Goal: Check status: Check status

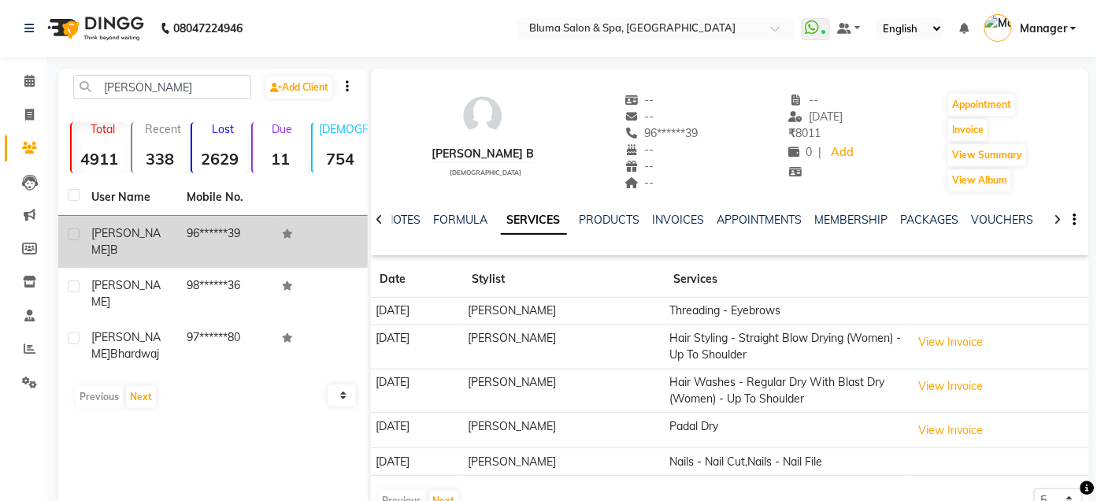
click at [234, 232] on td "96******39" at bounding box center [224, 242] width 95 height 52
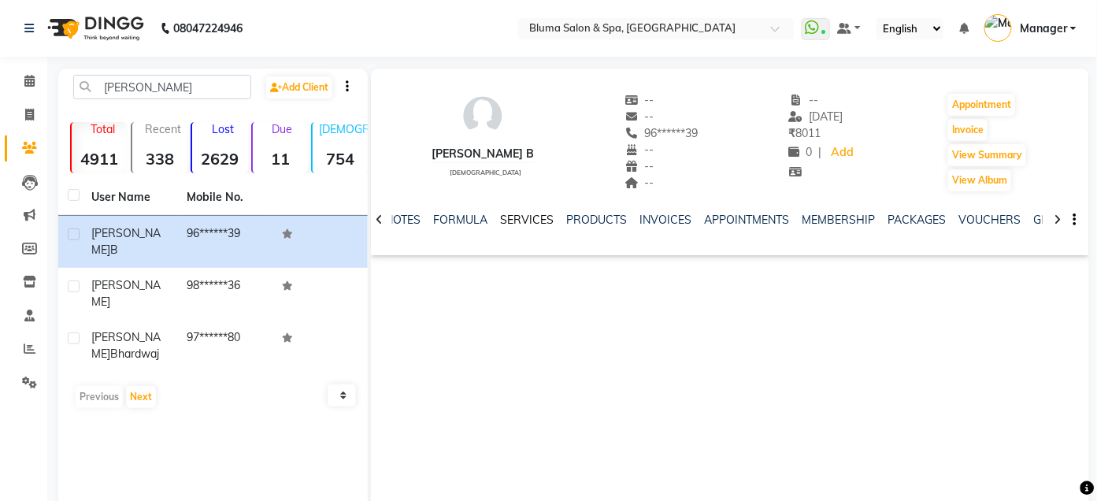
click at [533, 225] on link "SERVICES" at bounding box center [528, 220] width 54 height 14
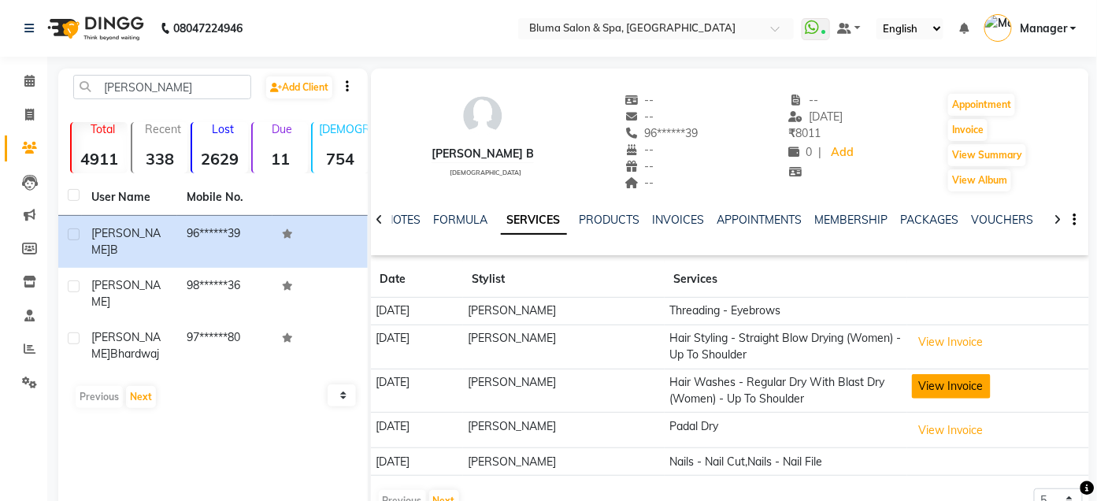
click at [944, 380] on button "View Invoice" at bounding box center [951, 386] width 79 height 24
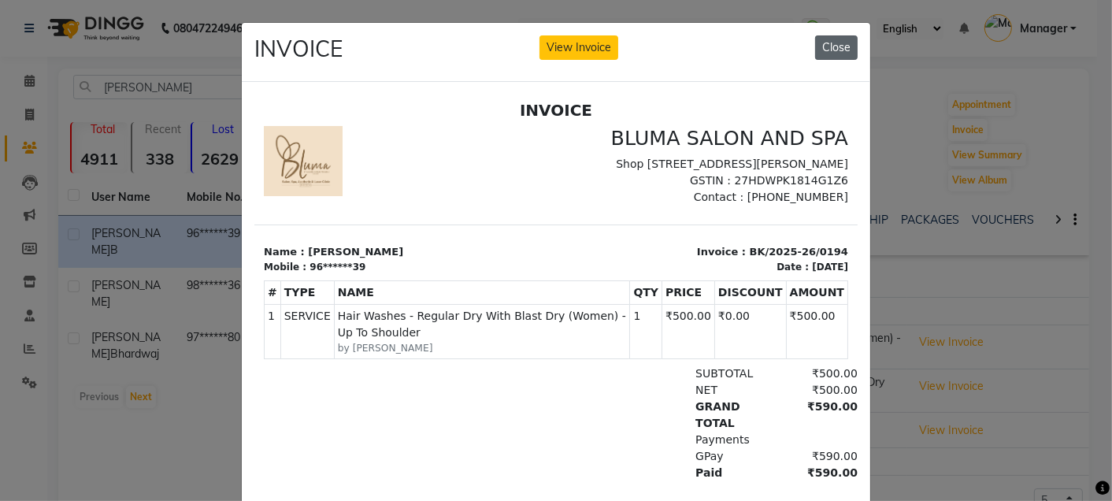
click at [841, 48] on button "Close" at bounding box center [836, 47] width 43 height 24
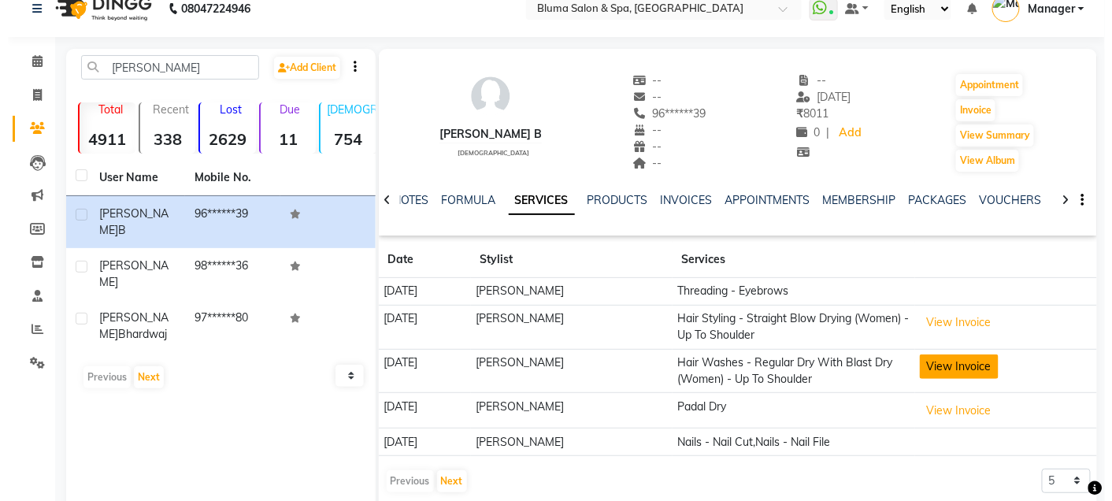
scroll to position [22, 0]
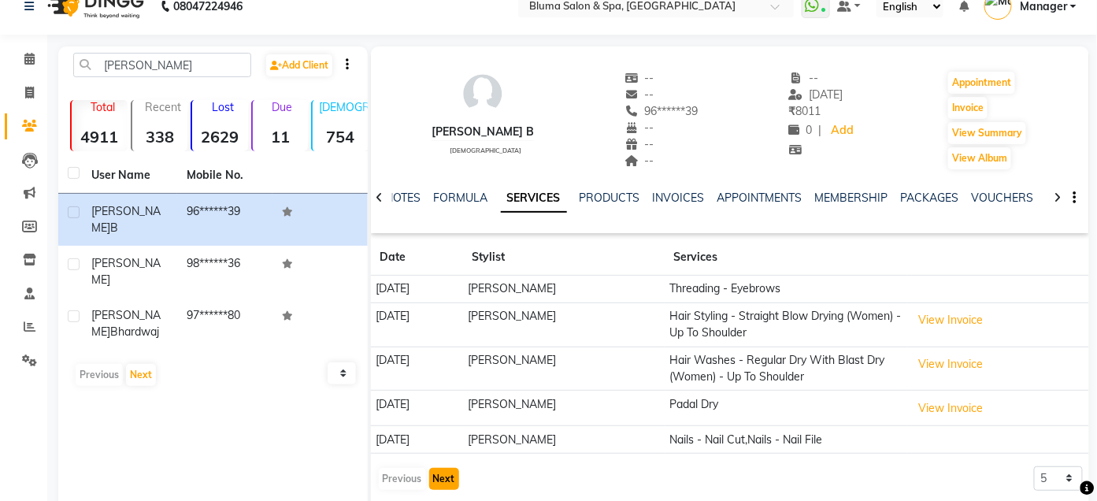
click at [444, 486] on button "Next" at bounding box center [444, 479] width 30 height 22
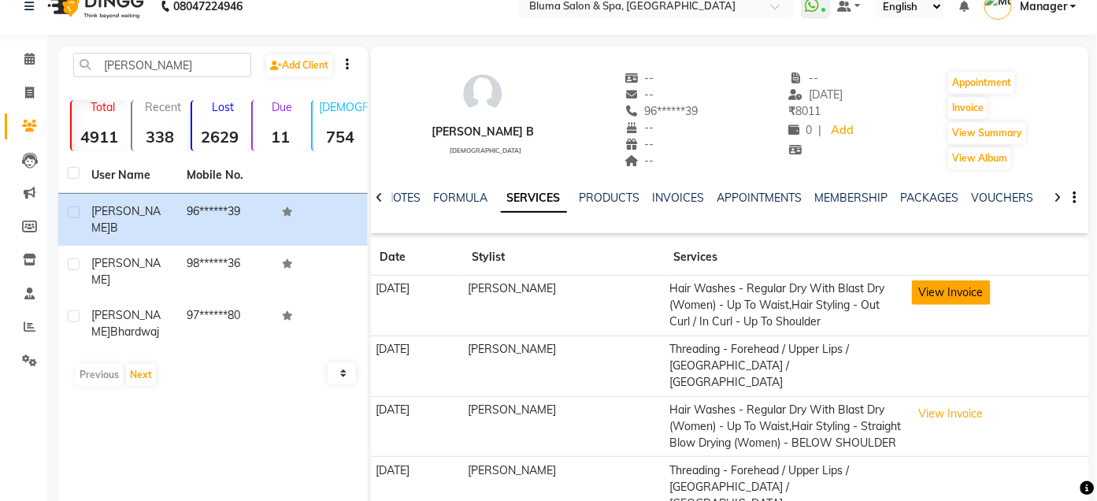
click at [966, 297] on button "View Invoice" at bounding box center [951, 292] width 79 height 24
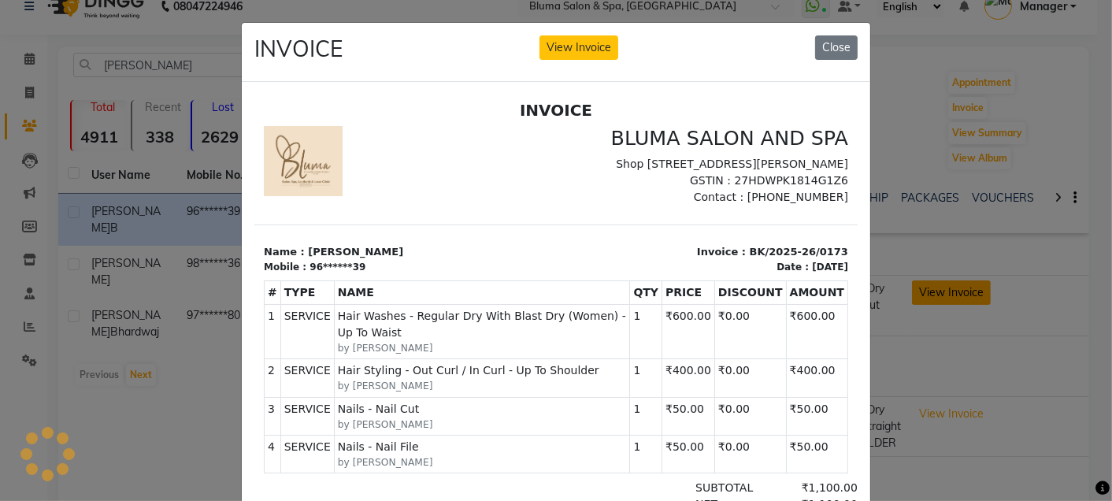
scroll to position [0, 0]
click at [840, 44] on button "Close" at bounding box center [836, 47] width 43 height 24
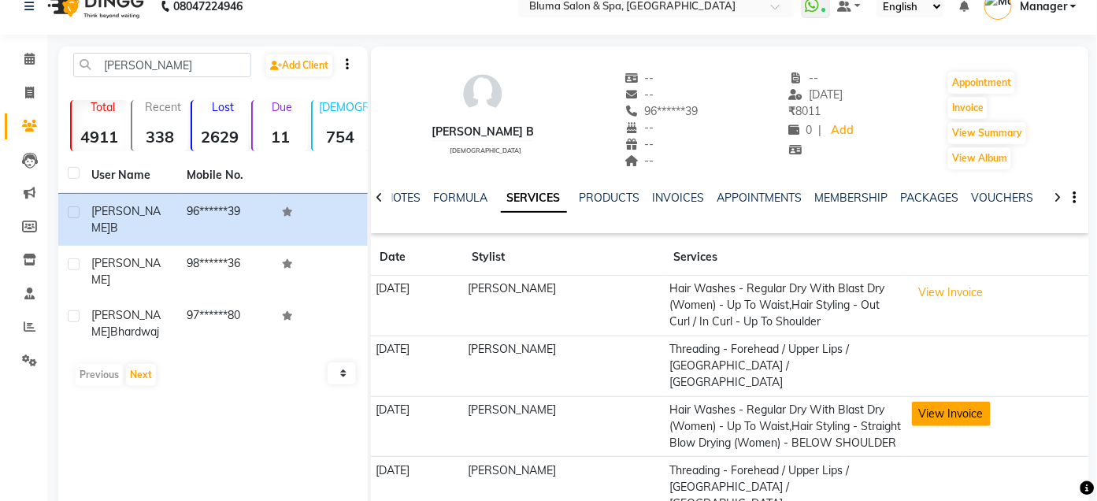
click at [930, 402] on button "View Invoice" at bounding box center [951, 414] width 79 height 24
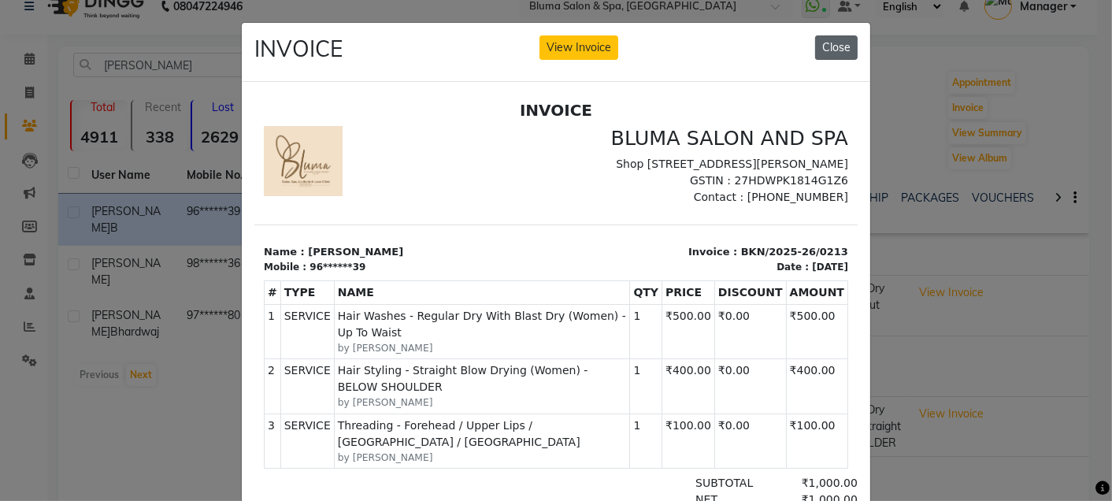
click at [839, 52] on button "Close" at bounding box center [836, 47] width 43 height 24
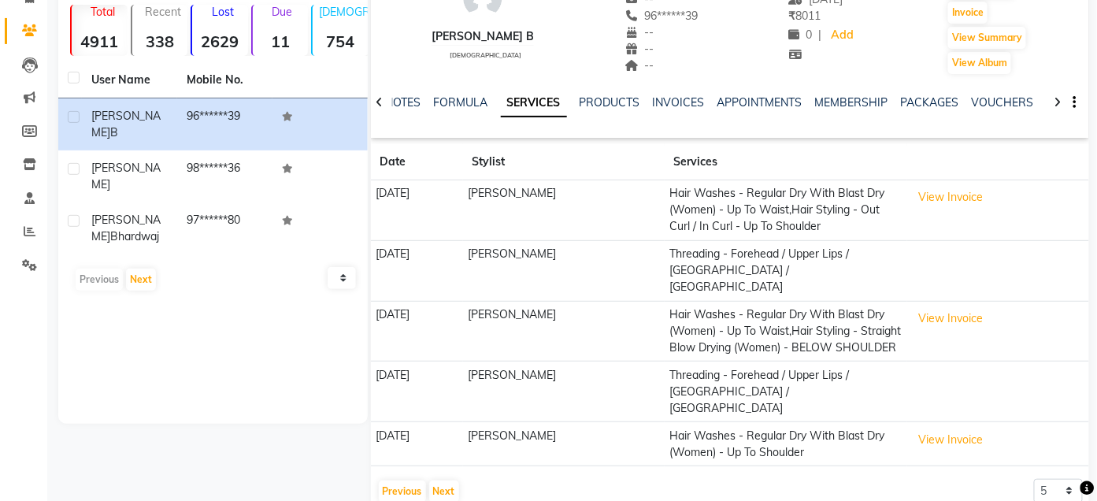
scroll to position [133, 0]
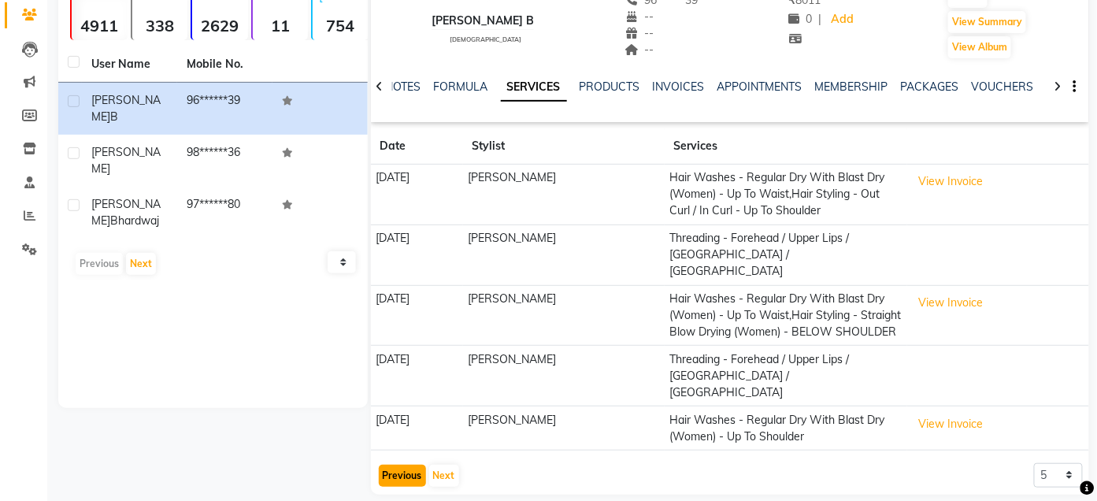
click at [418, 465] on button "Previous" at bounding box center [402, 476] width 47 height 22
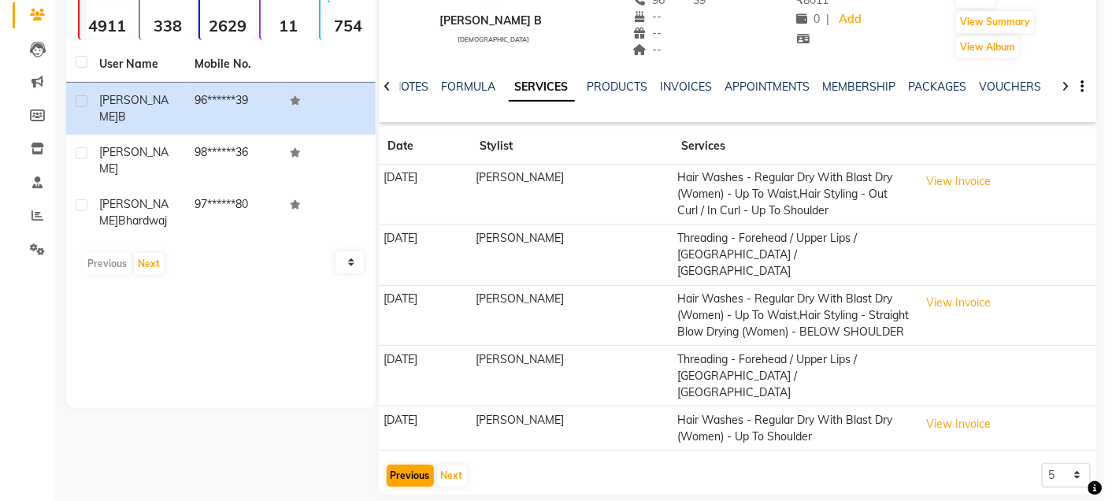
scroll to position [63, 0]
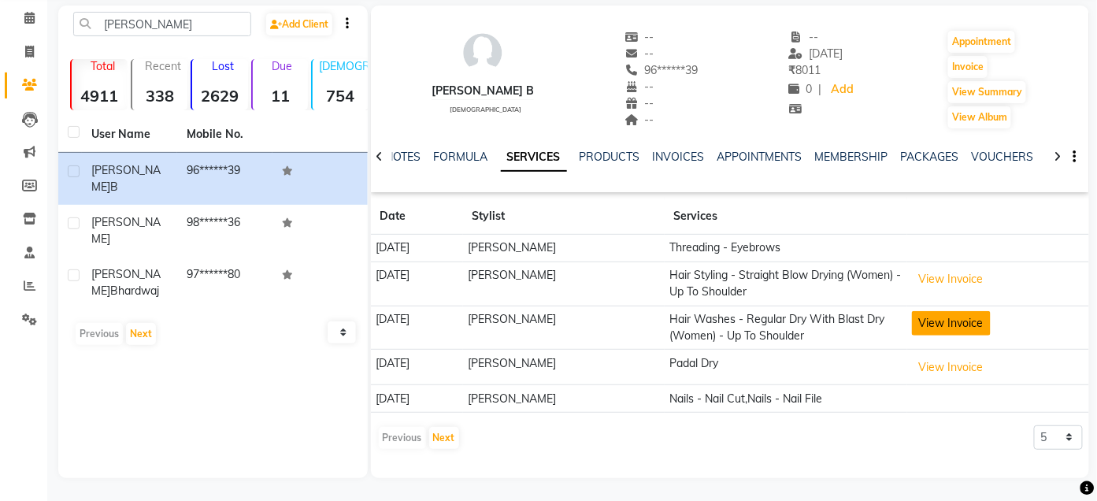
click at [972, 318] on button "View Invoice" at bounding box center [951, 323] width 79 height 24
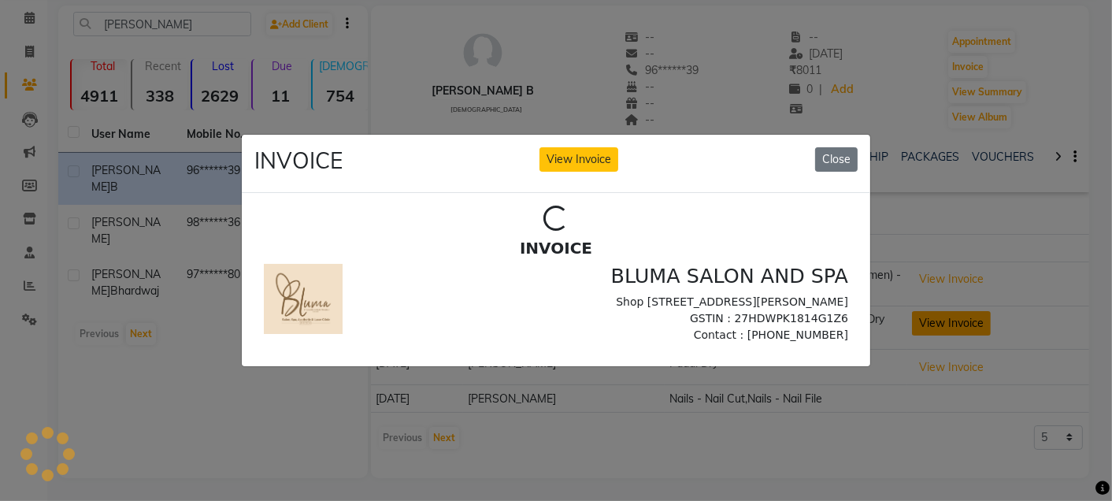
scroll to position [0, 0]
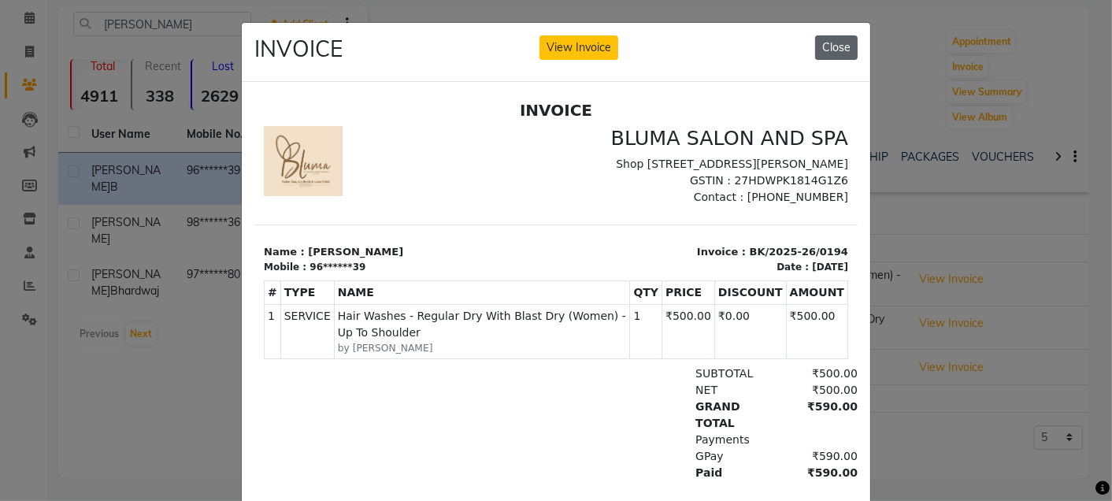
click at [830, 45] on button "Close" at bounding box center [836, 47] width 43 height 24
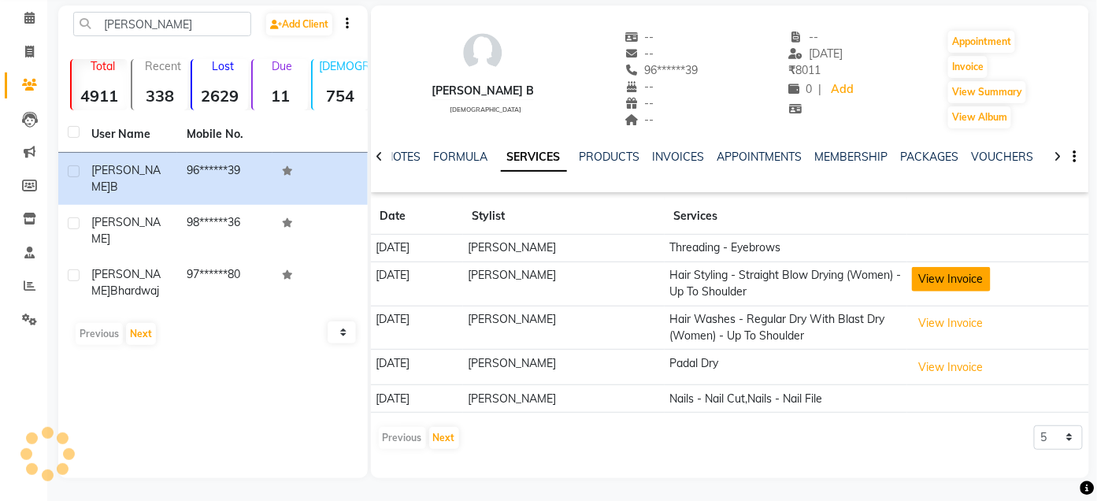
click at [967, 267] on button "View Invoice" at bounding box center [951, 279] width 79 height 24
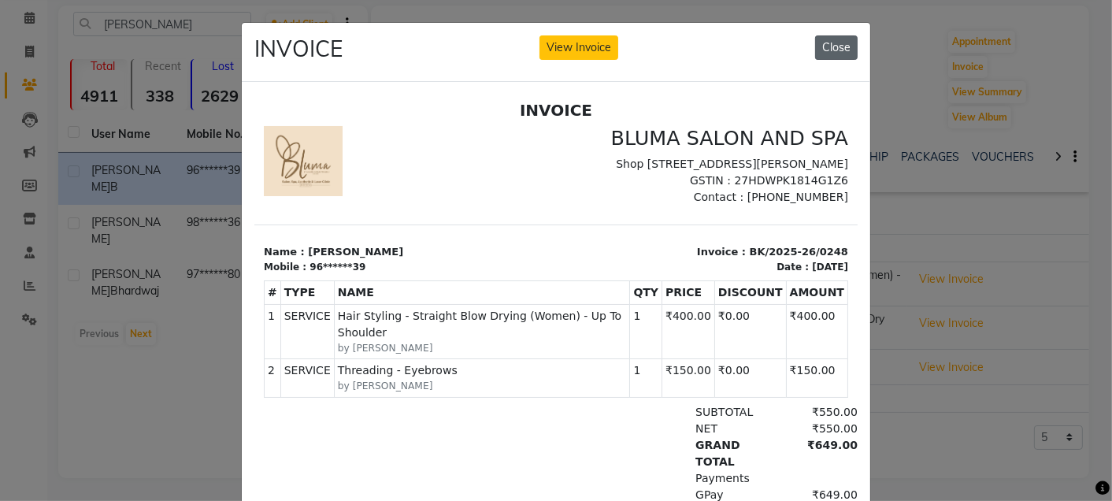
click at [822, 39] on button "Close" at bounding box center [836, 47] width 43 height 24
